Goal: Task Accomplishment & Management: Manage account settings

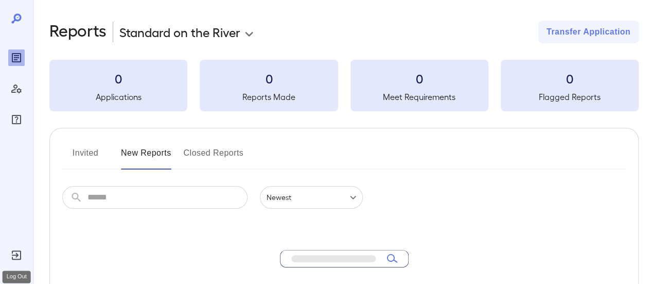
click at [23, 254] on div "Log Out" at bounding box center [16, 255] width 16 height 16
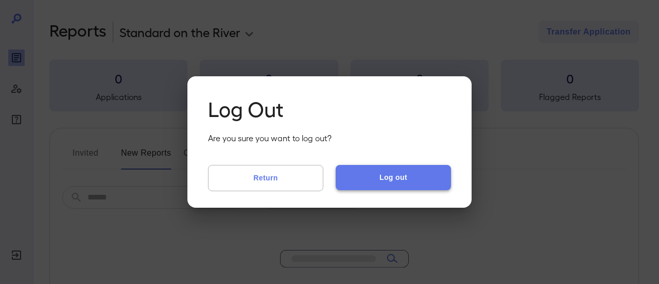
click at [415, 182] on button "Log out" at bounding box center [393, 177] width 115 height 25
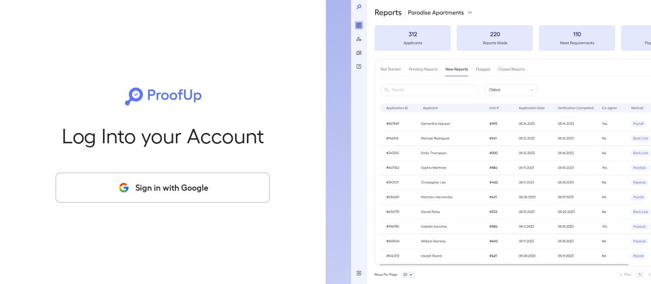
click at [177, 203] on div "Log Into your Account Sign in with Google" at bounding box center [162, 142] width 293 height 284
click at [179, 192] on button "Sign in with Google" at bounding box center [163, 187] width 214 height 30
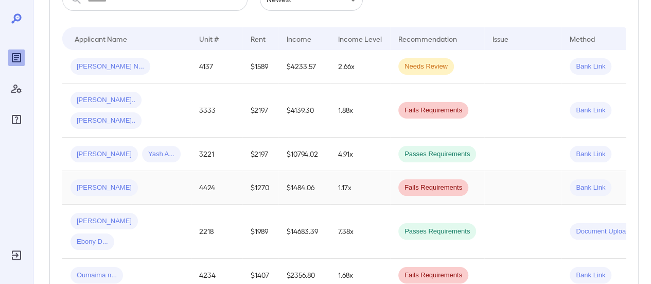
scroll to position [206, 0]
